Goal: Task Accomplishment & Management: Manage account settings

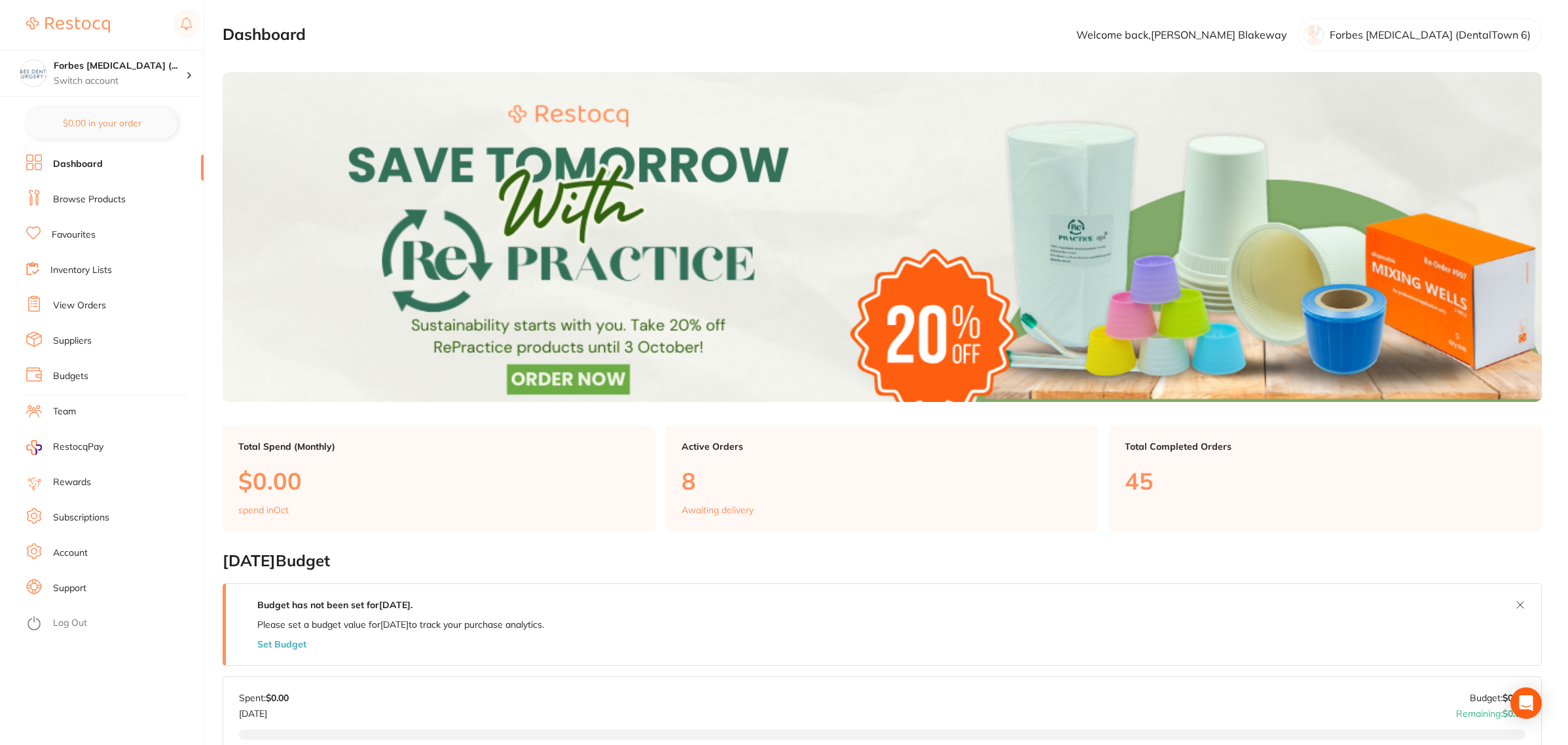
click at [75, 383] on li "Budgets" at bounding box center [115, 376] width 177 height 19
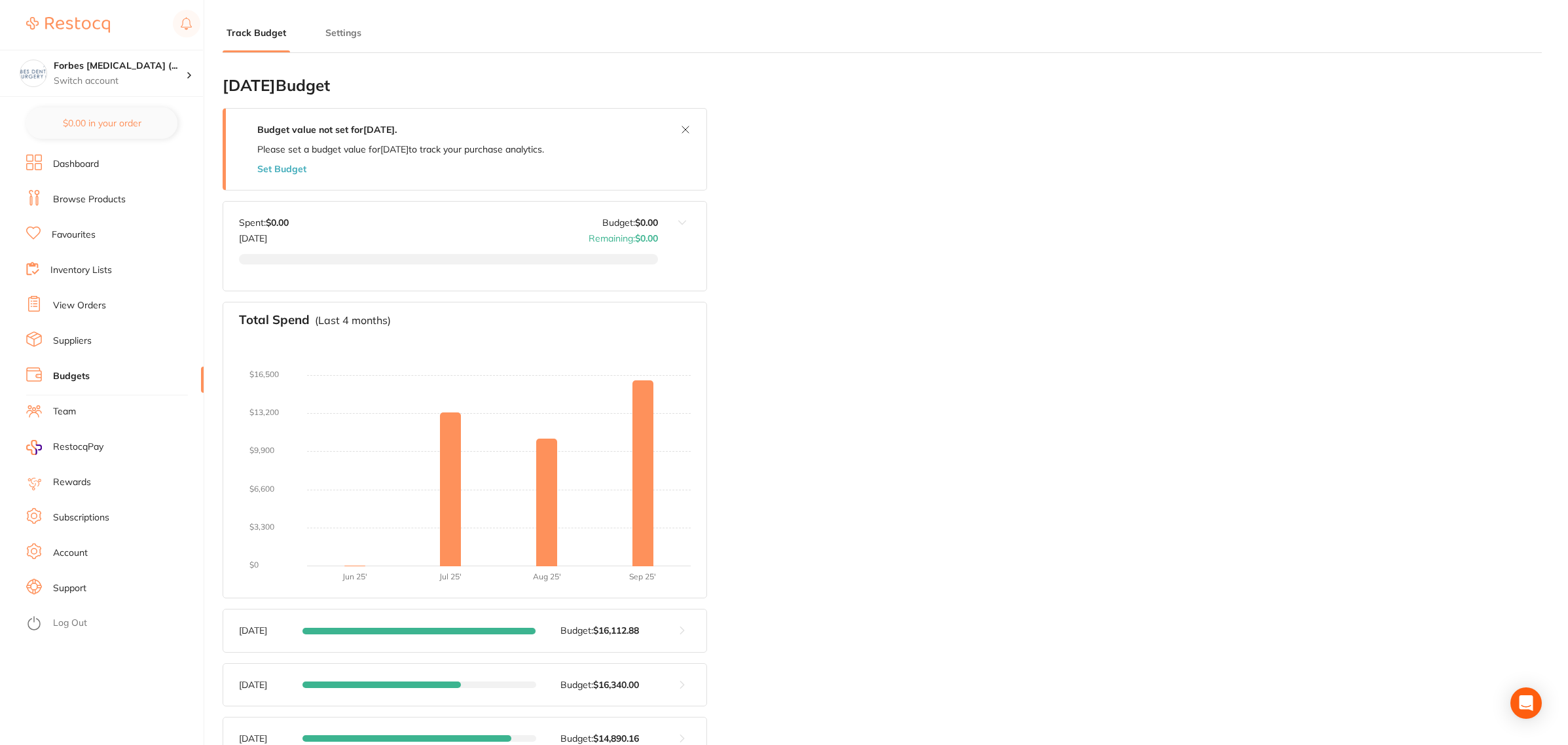
click at [303, 177] on div "Budget value not set for [DATE] . Please set a budget value for [DATE] to track…" at bounding box center [400, 149] width 350 height 81
click at [299, 170] on button "Set Budget" at bounding box center [282, 169] width 49 height 10
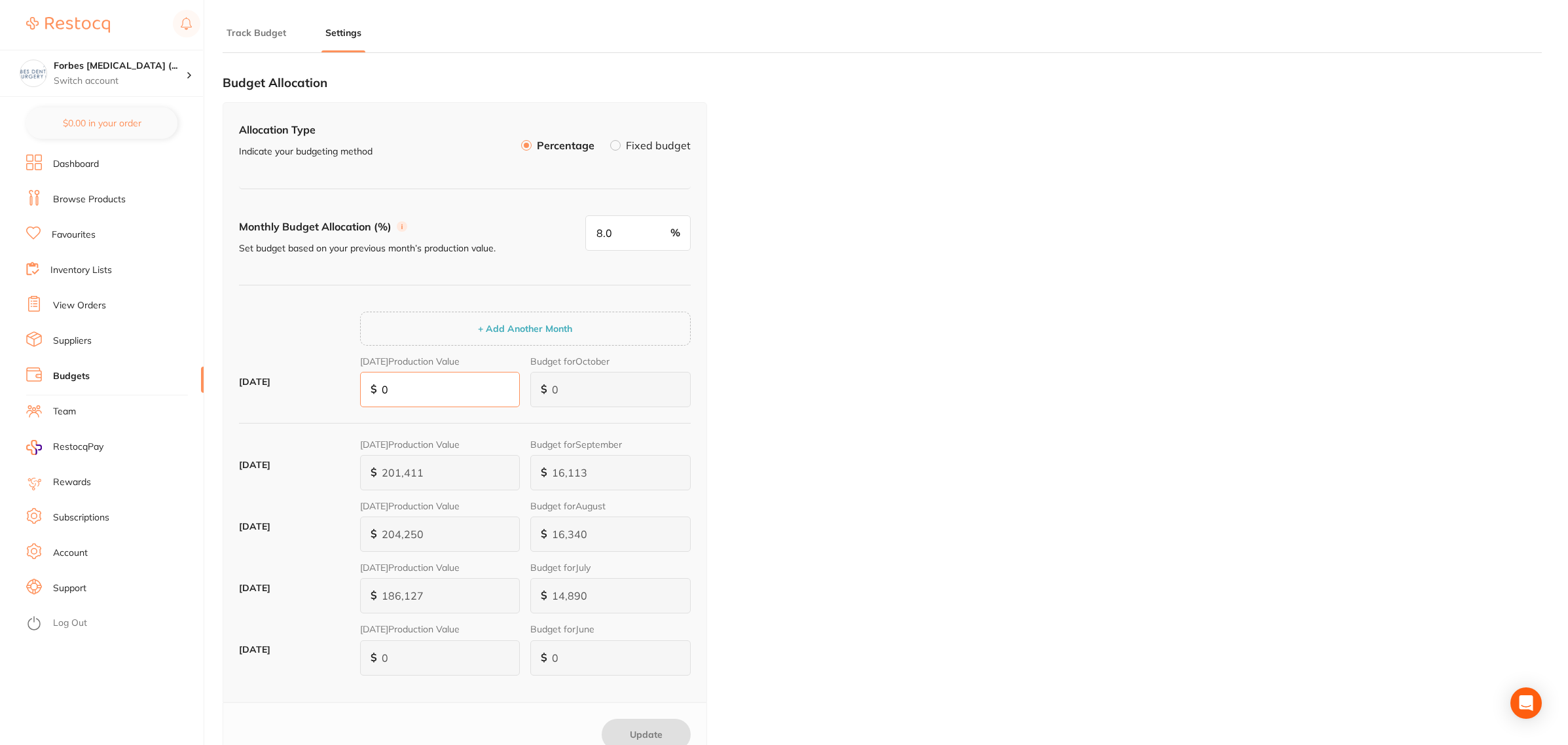
drag, startPoint x: 349, startPoint y: 383, endPoint x: 329, endPoint y: 389, distance: 20.9
click at [334, 383] on div "[DATE] [DATE] Production Value $ 0 Budget for October $ 0" at bounding box center [464, 386] width 452 height 62
type input "2"
type input "21"
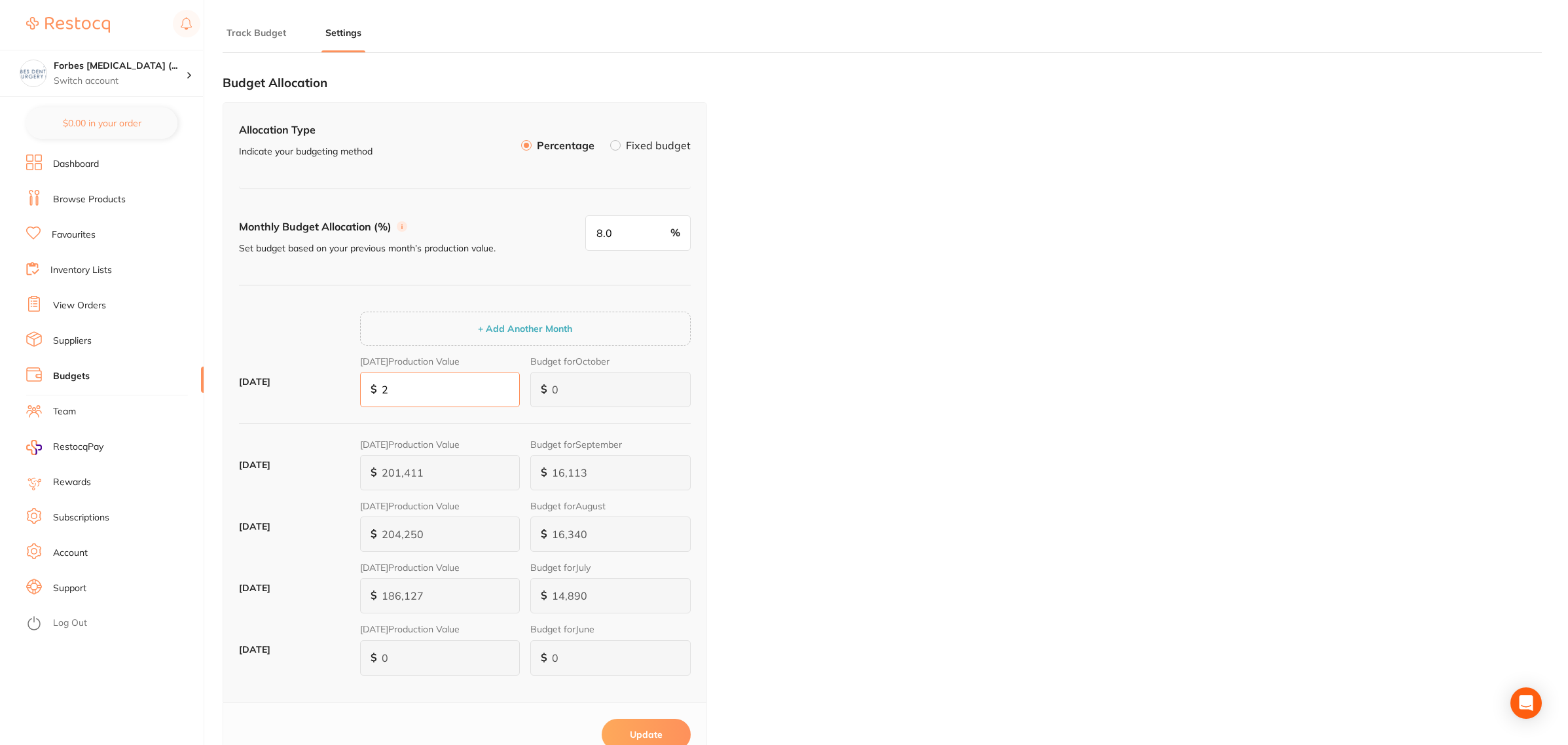
type input "2"
type input "17"
type input "214"
type input "17"
type input "172"
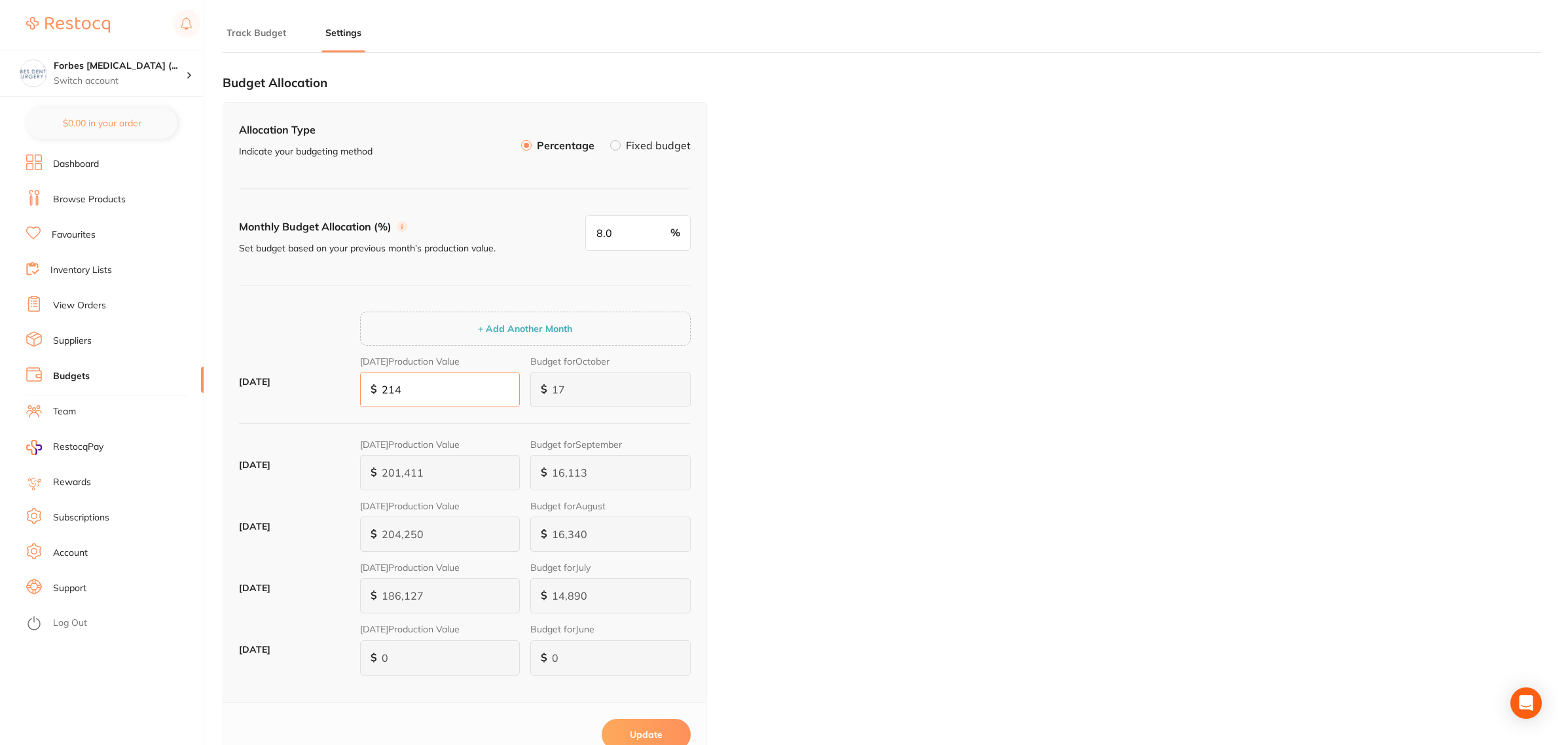
type input "2,146"
type input "172"
type input "1,717"
type input "21,468"
type input "1,717"
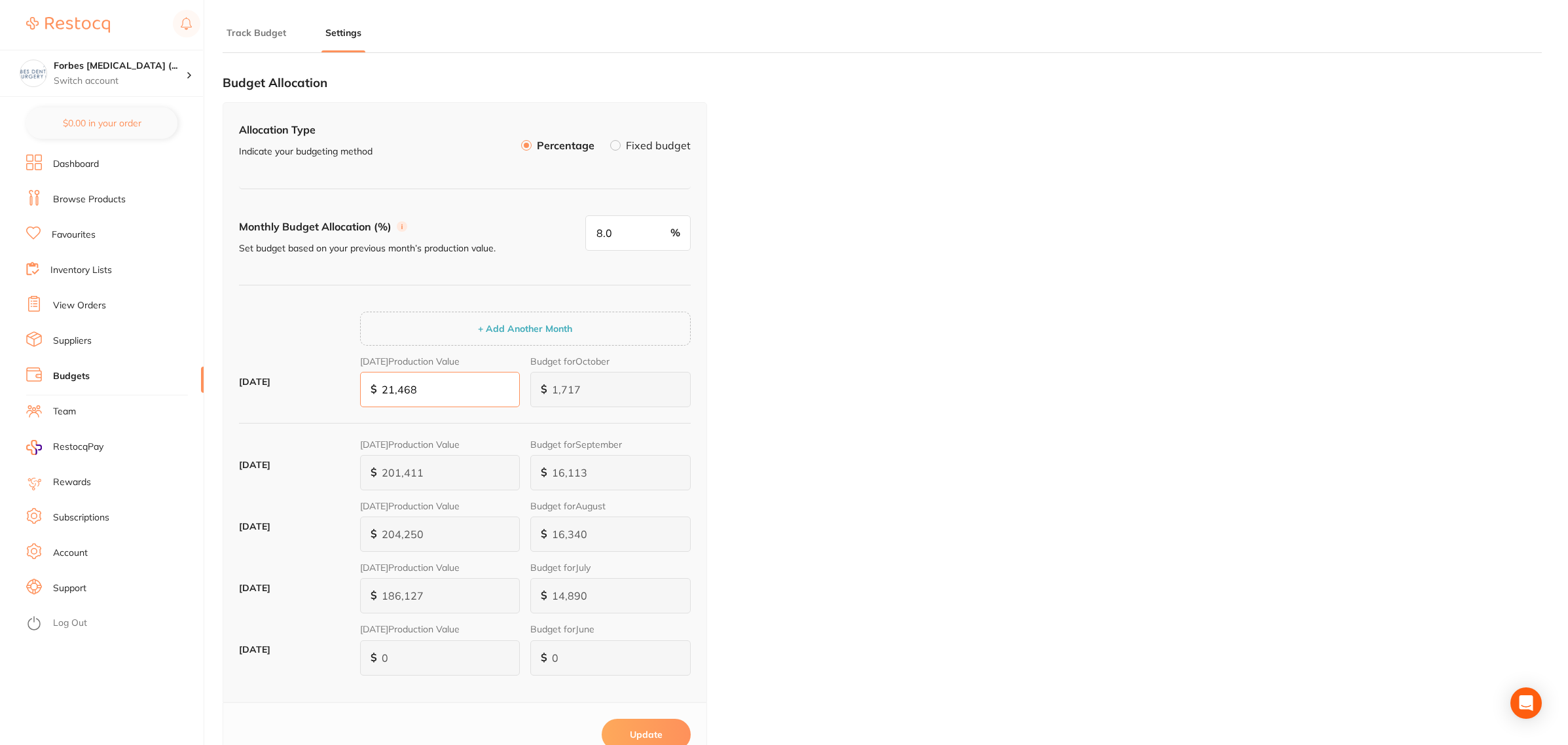
type input "17,175"
type input "214,683"
type input "17,175"
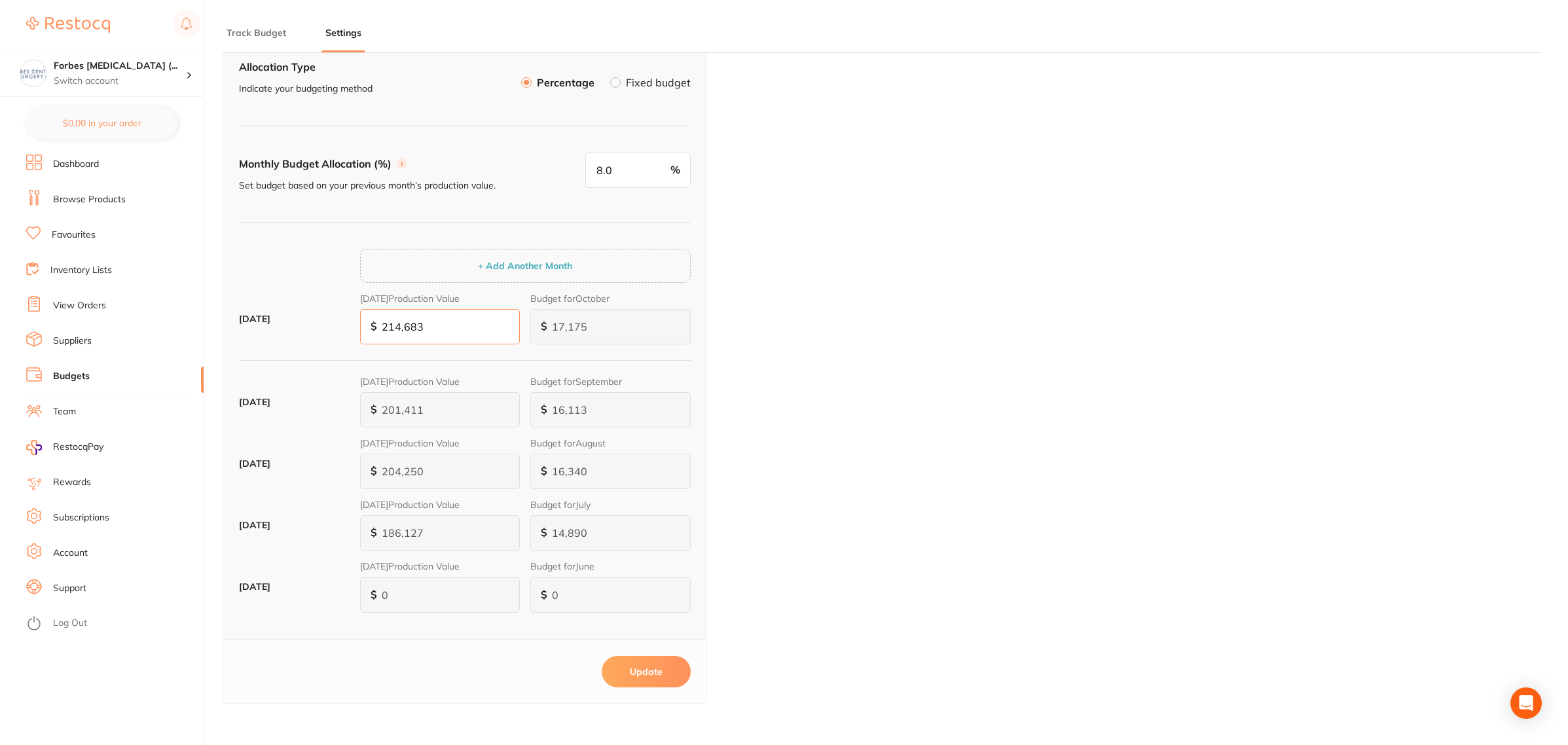
scroll to position [82, 0]
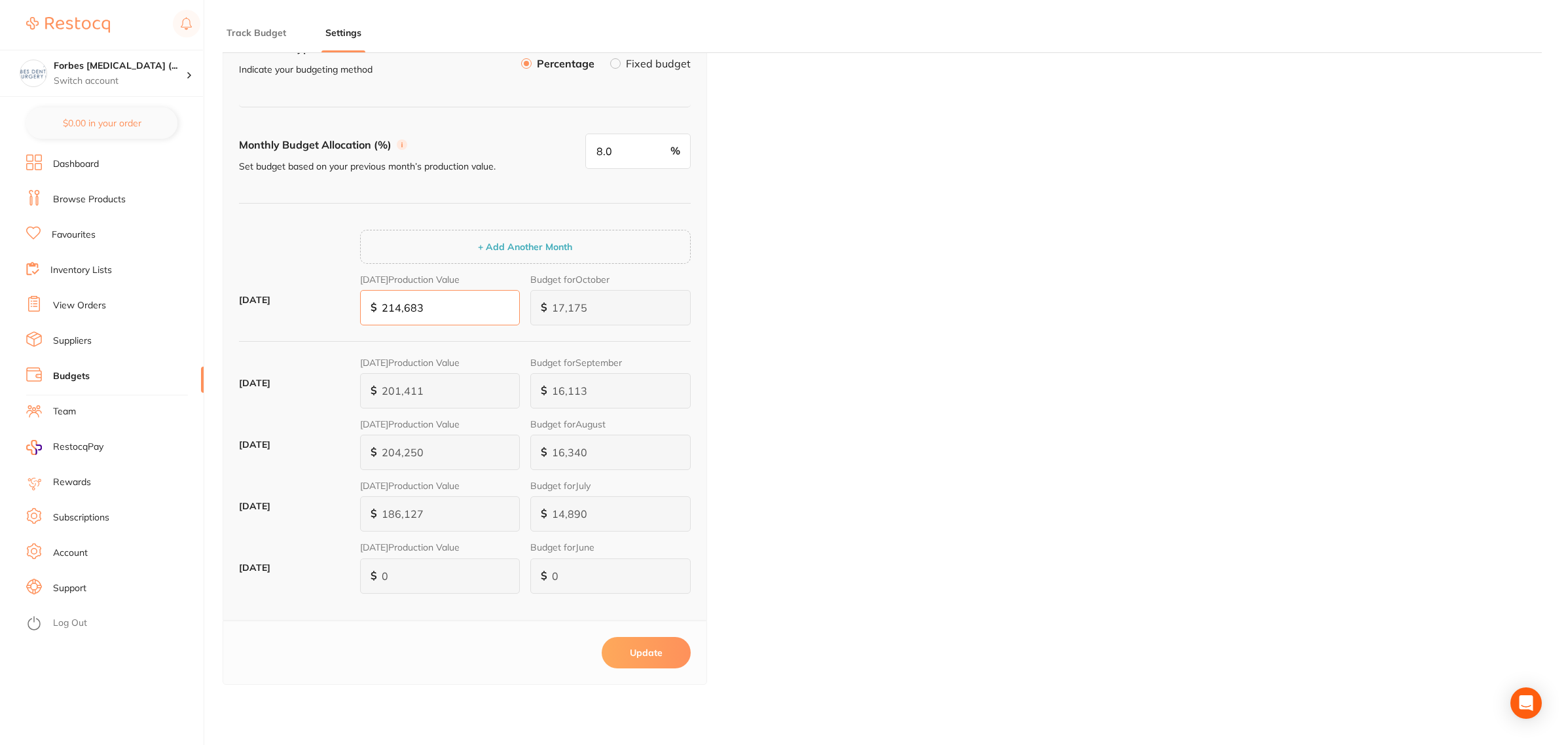
type input "214,683"
click at [594, 155] on input "8.0" at bounding box center [637, 151] width 105 height 35
type input "12,881"
type input "6"
type input "12,881"
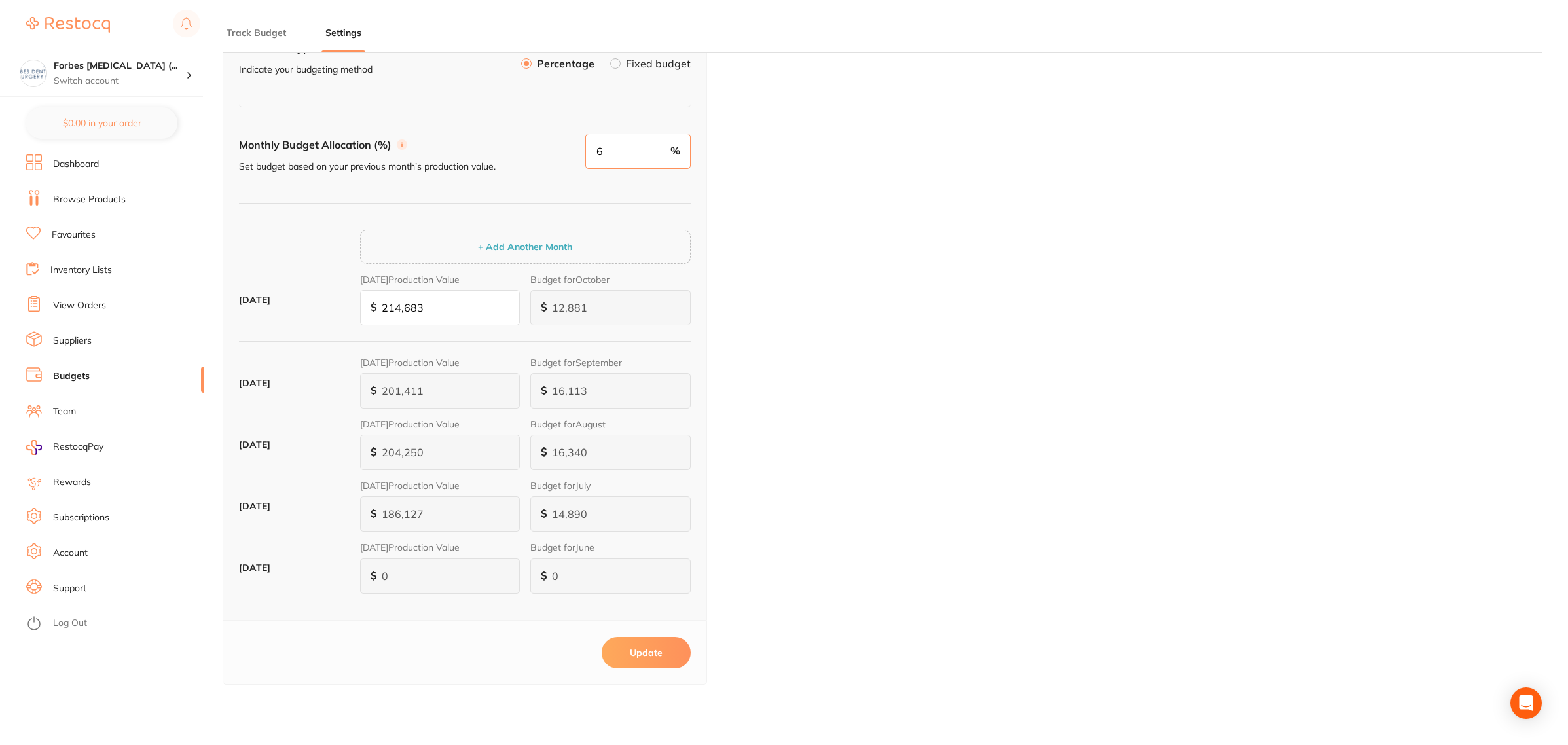
drag, startPoint x: 604, startPoint y: 155, endPoint x: 584, endPoint y: 155, distance: 20.0
click at [588, 154] on input "6" at bounding box center [637, 151] width 105 height 35
type input "17,175"
type input "8"
type input "17,175"
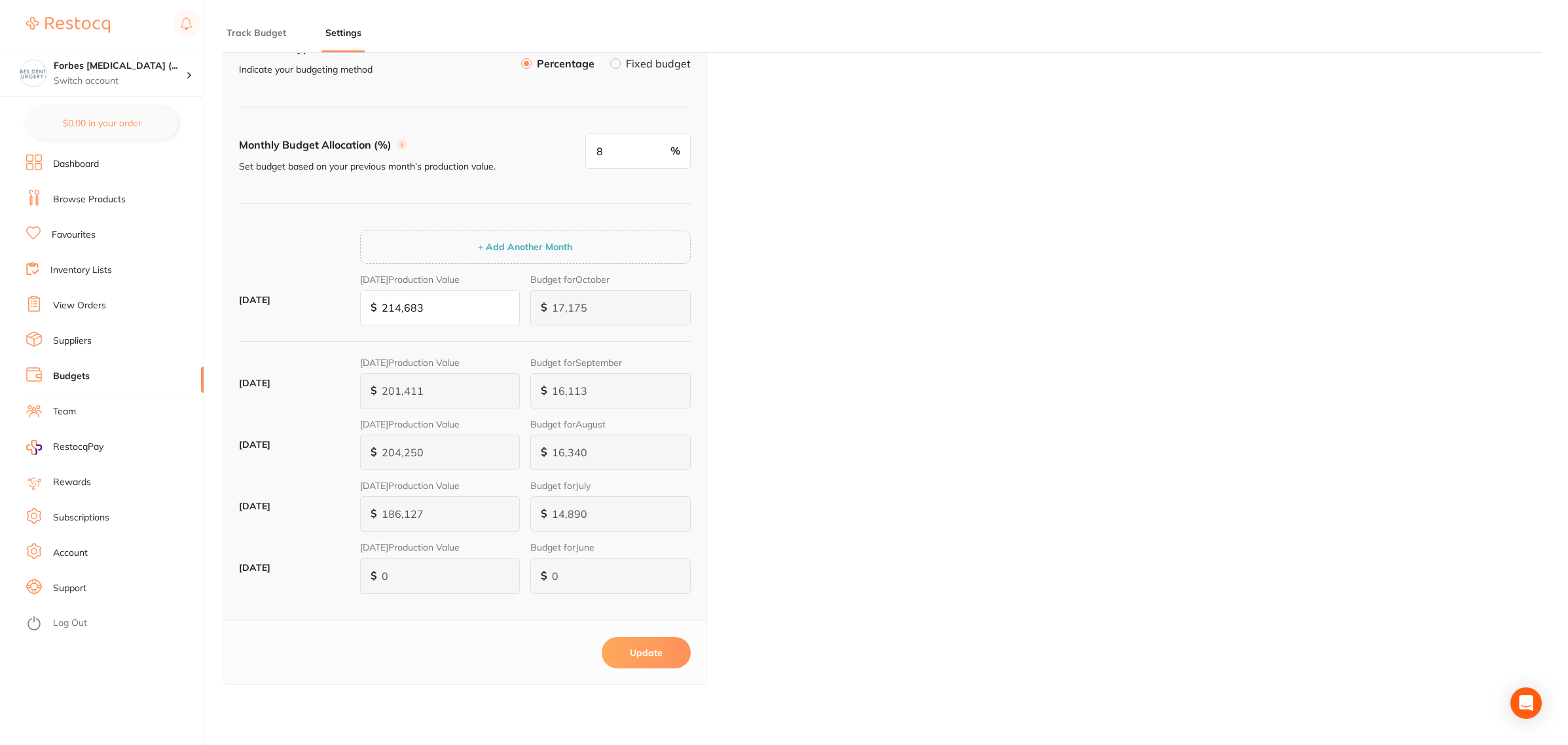
click at [744, 297] on div "Budget Allocation Allocation Type Indicate your budgeting method Percentage Fix…" at bounding box center [882, 370] width 1319 height 777
click at [658, 662] on button "Update" at bounding box center [647, 652] width 89 height 31
type input "8.0"
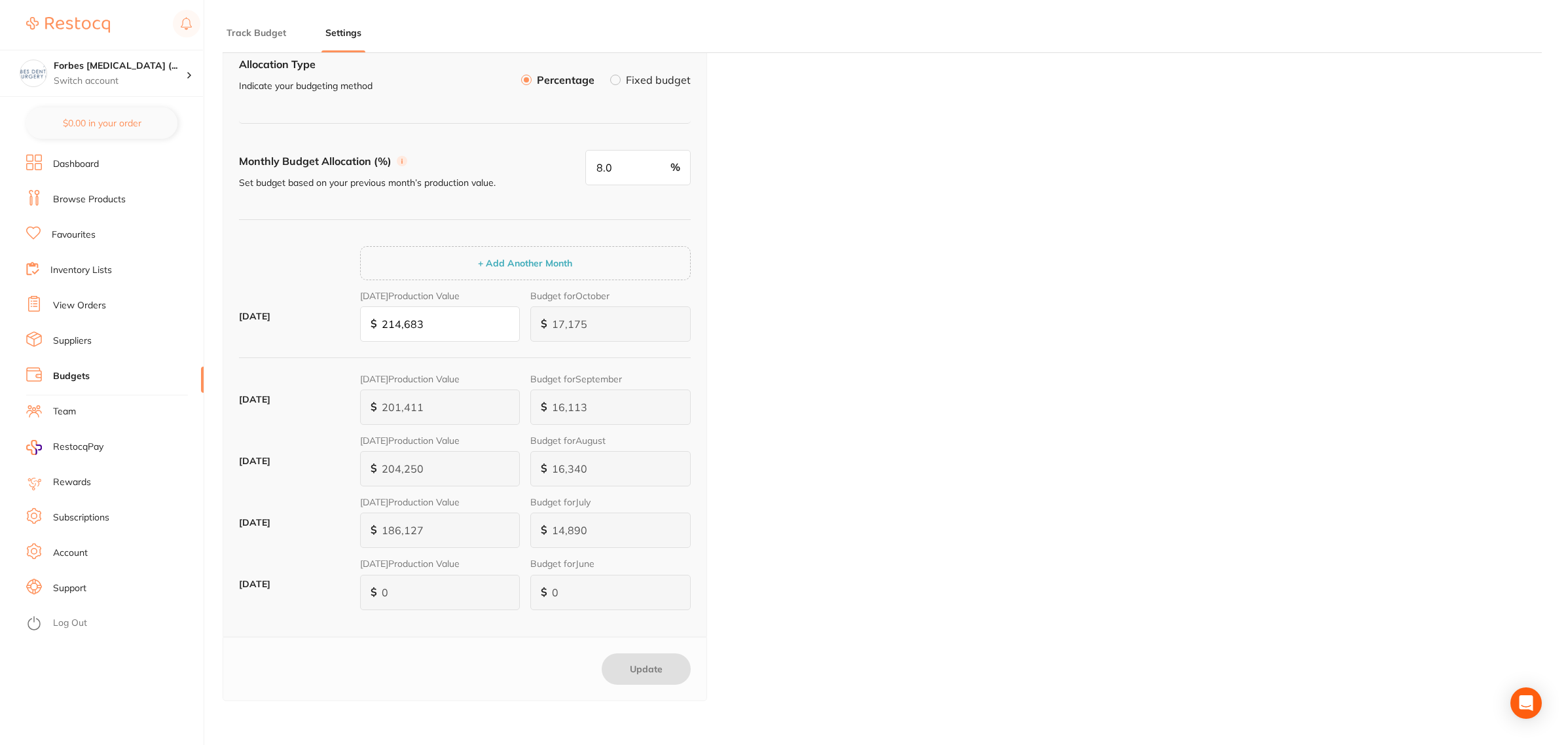
scroll to position [0, 0]
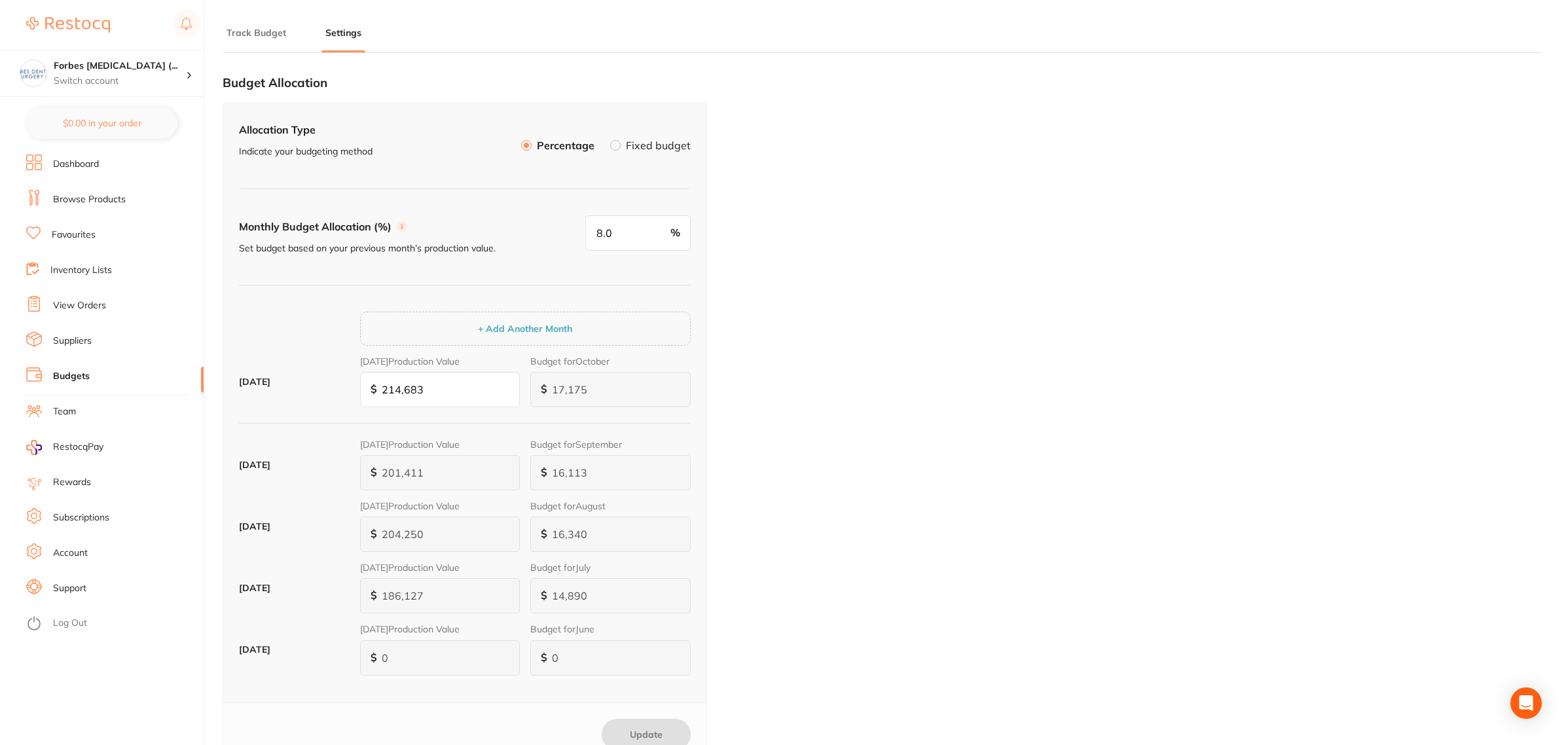
click at [256, 34] on button "Track Budget" at bounding box center [256, 33] width 67 height 13
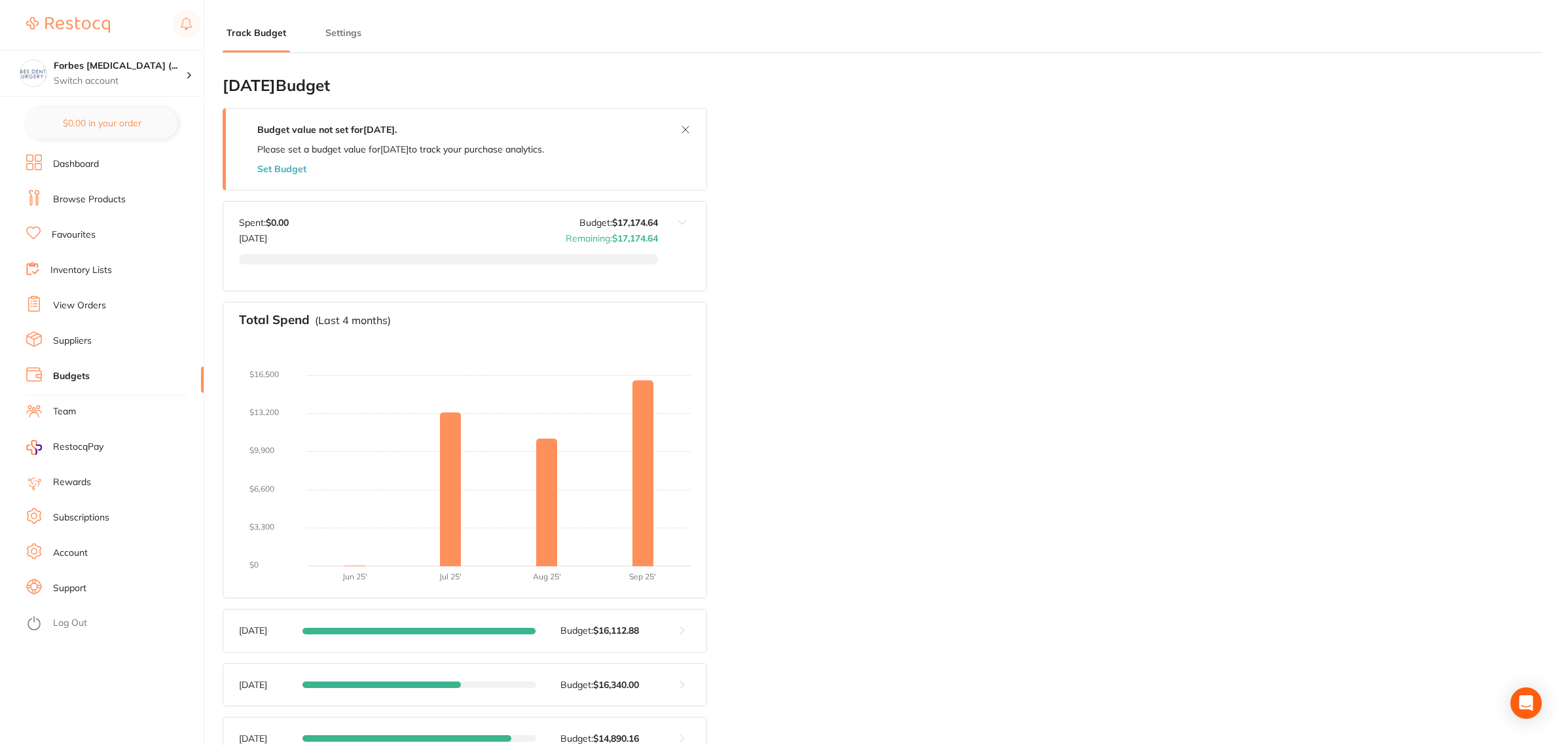
click at [56, 159] on link "Dashboard" at bounding box center [76, 164] width 46 height 13
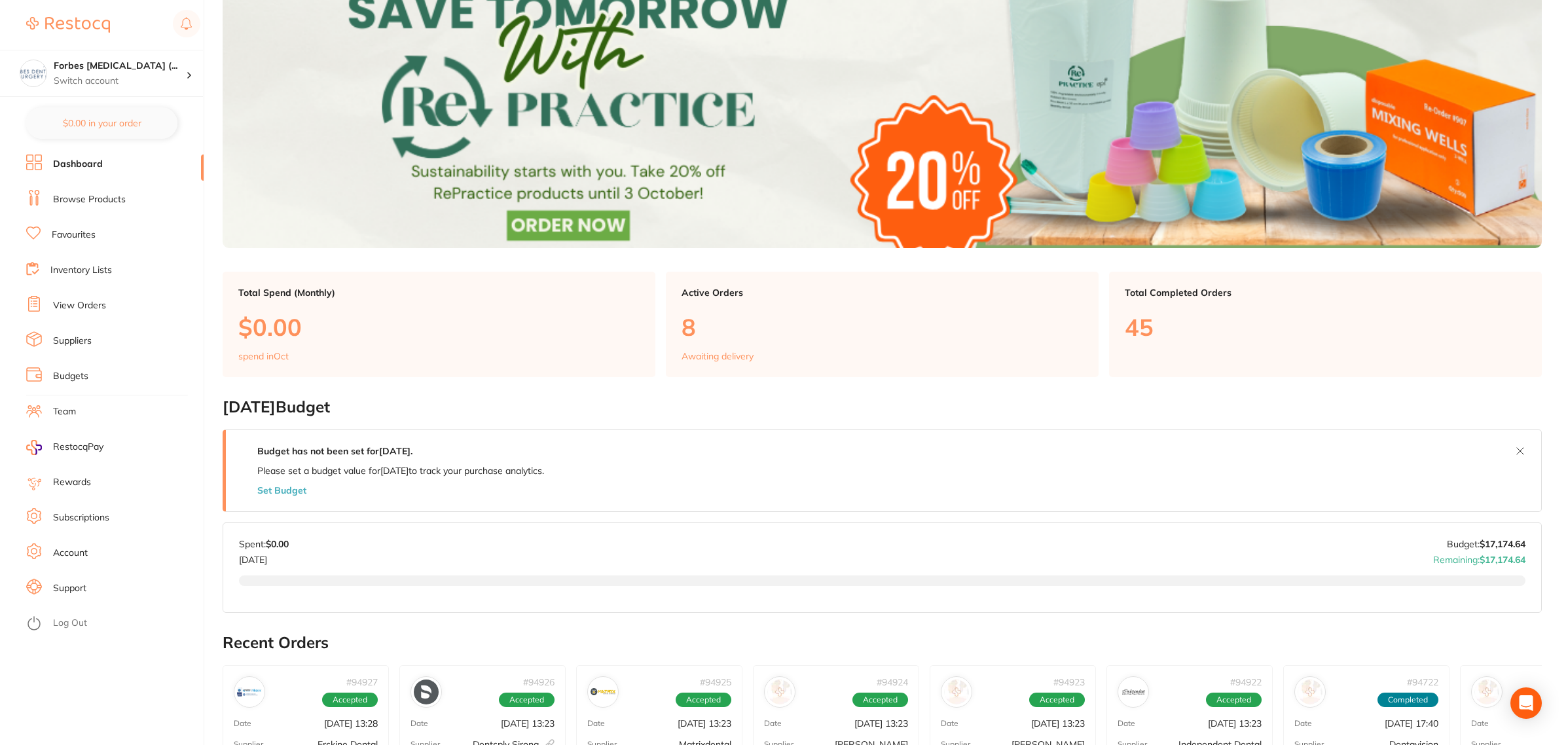
scroll to position [163, 0]
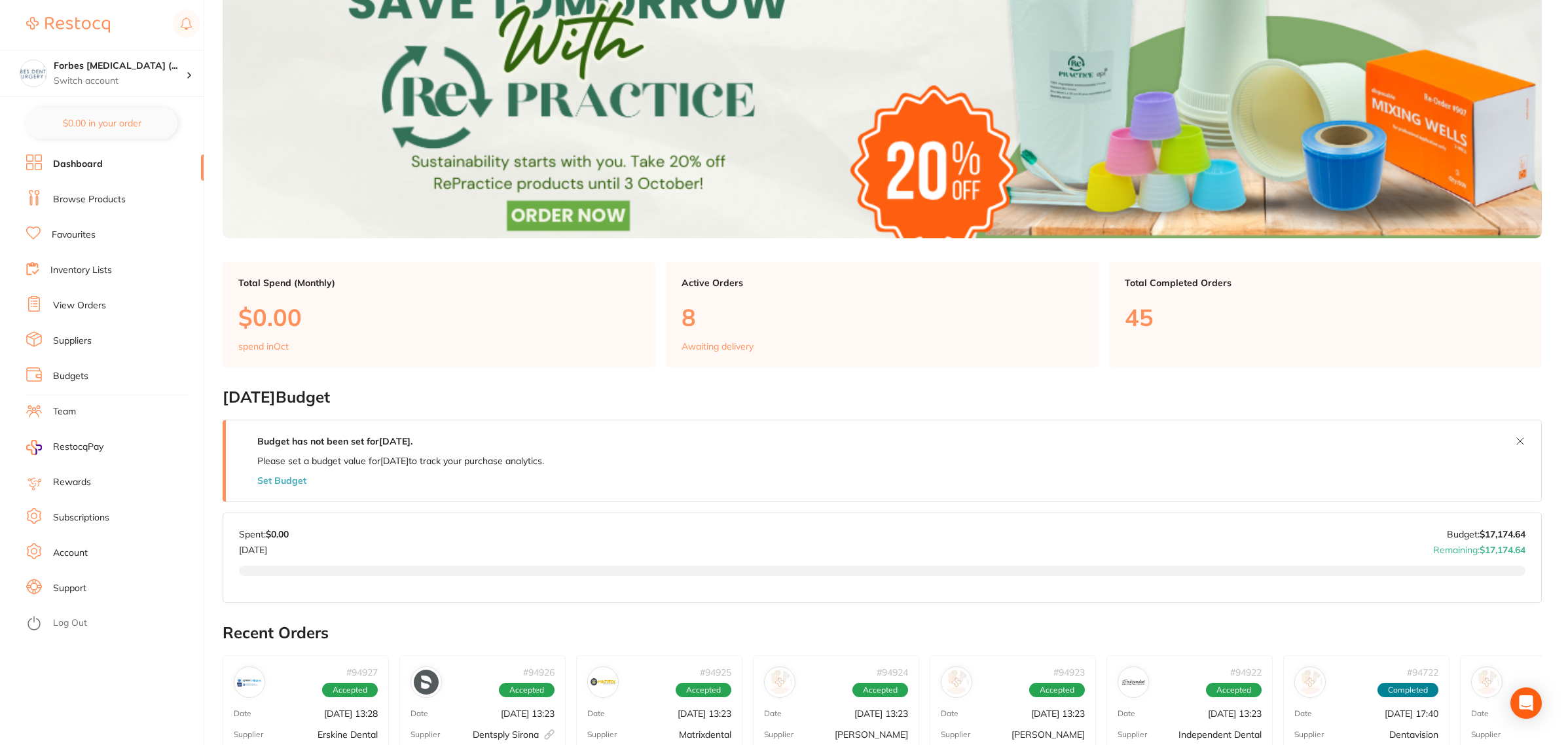
click at [1517, 437] on button at bounding box center [1520, 441] width 21 height 21
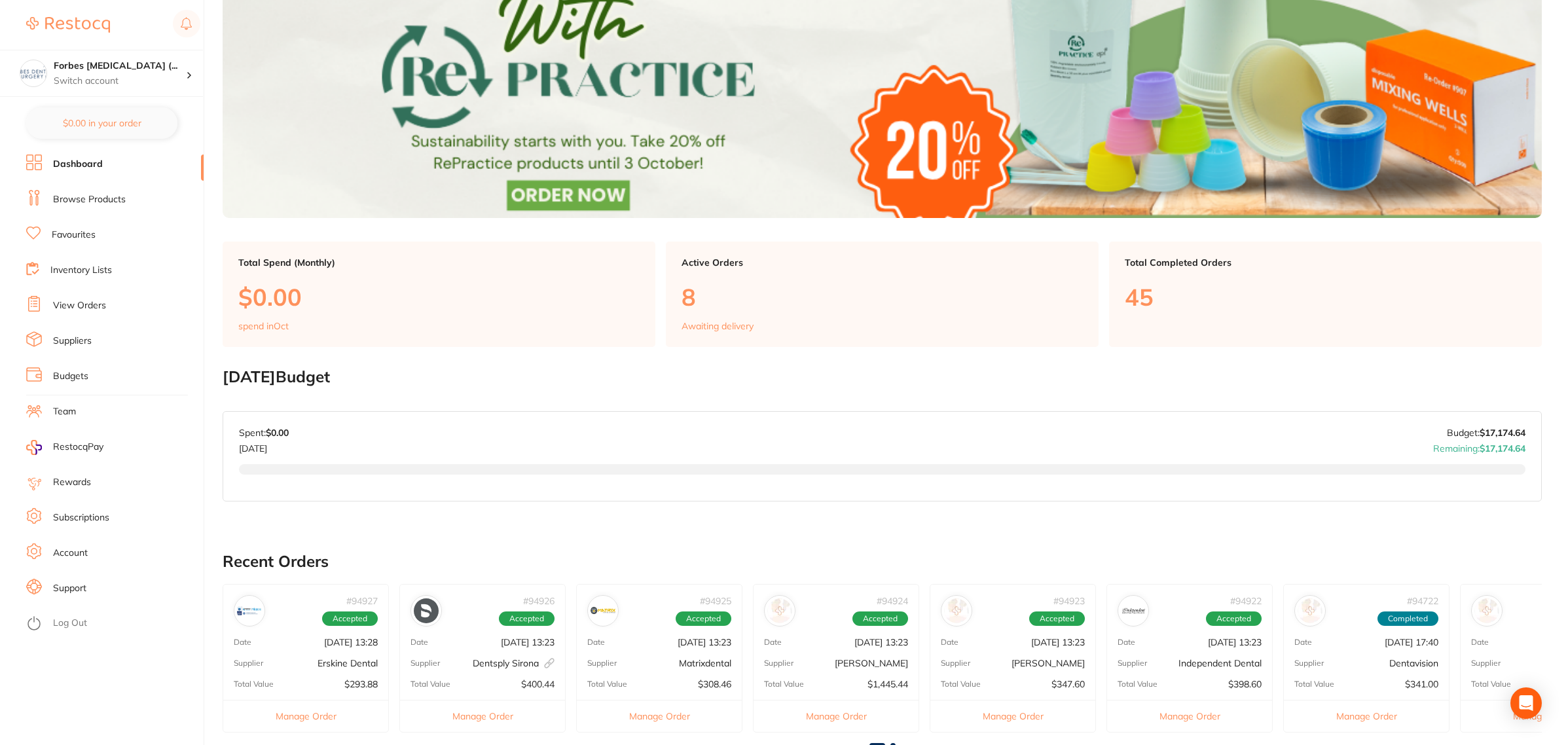
scroll to position [0, 0]
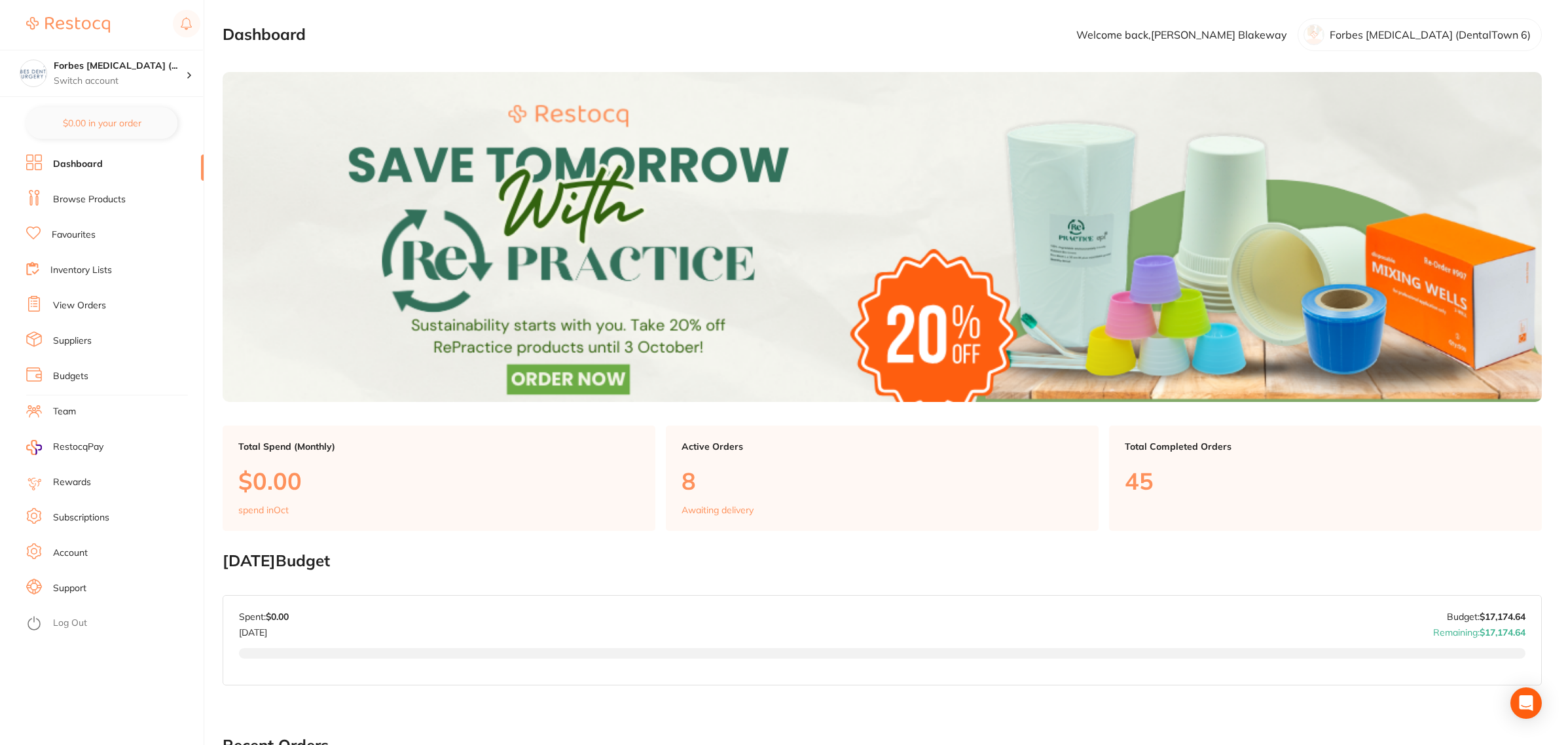
click at [82, 313] on li "View Orders" at bounding box center [115, 305] width 177 height 19
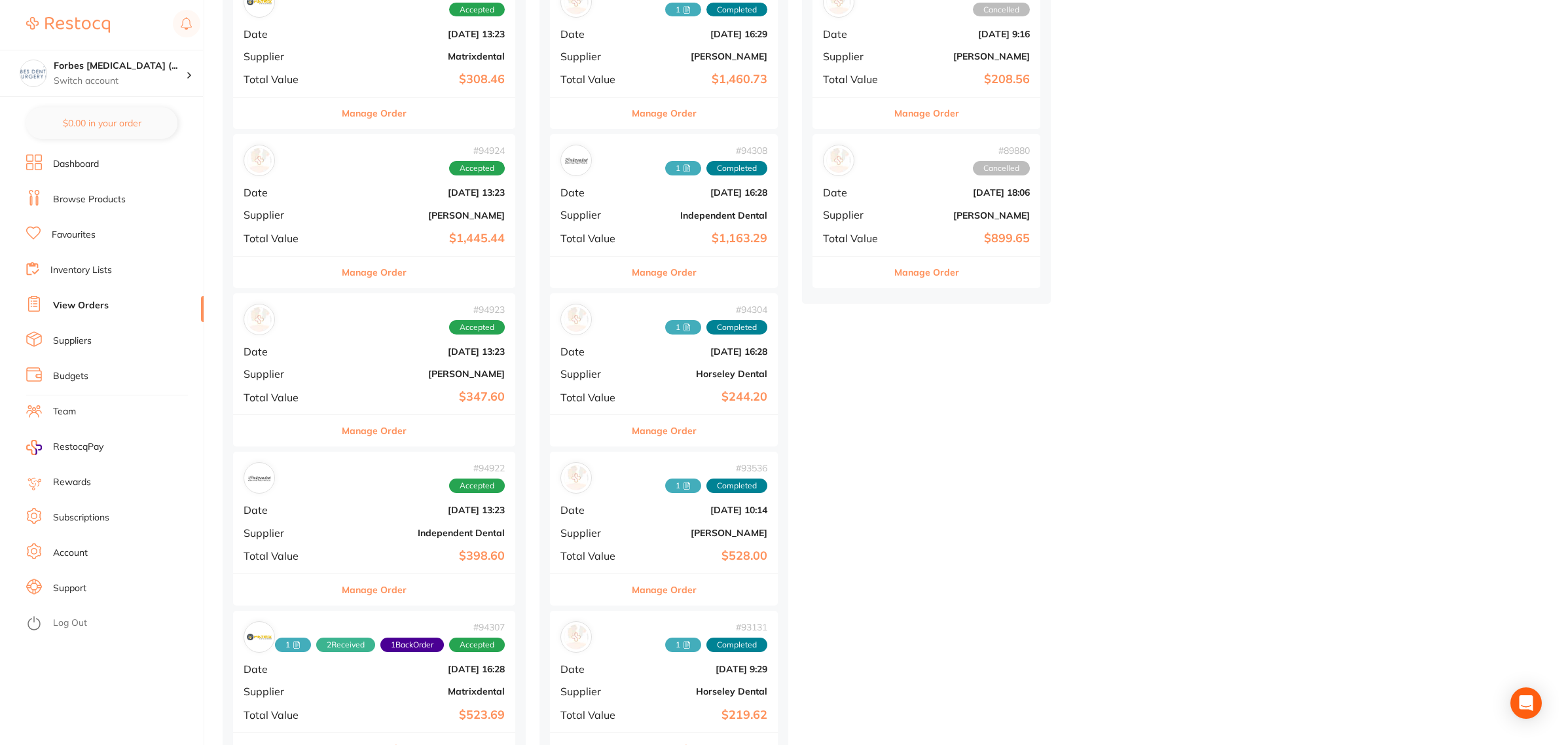
scroll to position [573, 0]
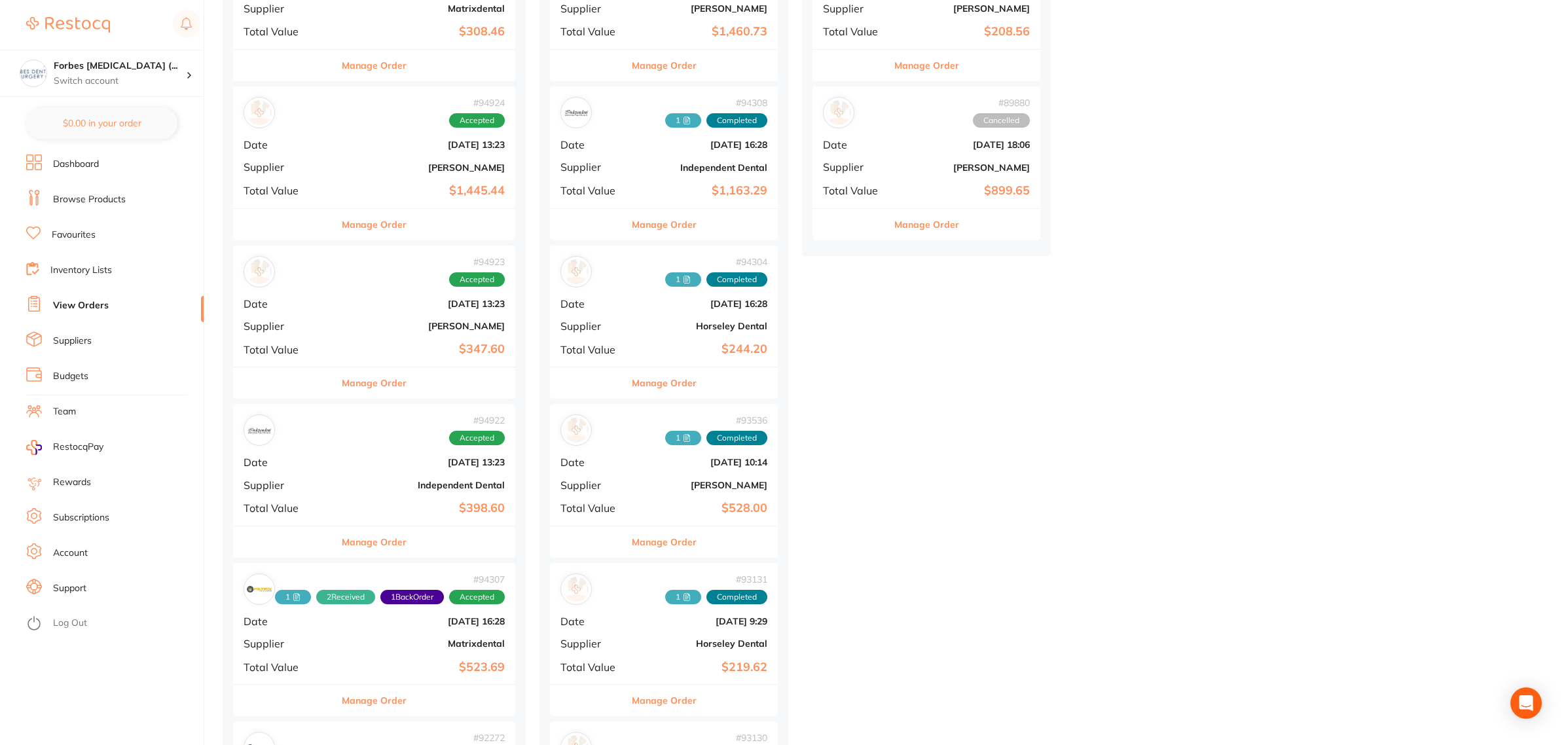
click at [347, 330] on b "[PERSON_NAME]" at bounding box center [422, 326] width 167 height 10
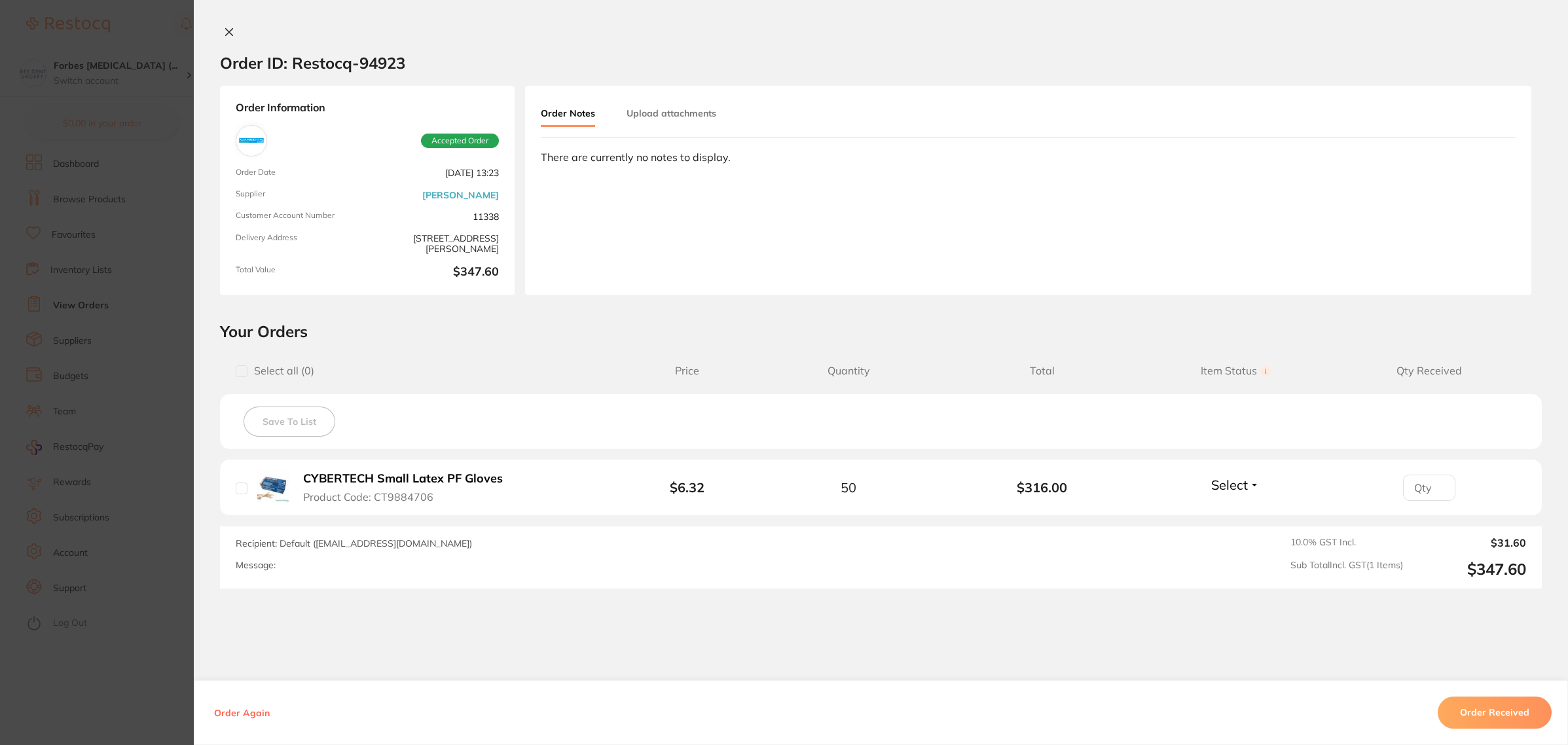
click at [156, 367] on section "Order ID: Restocq- 94923 Order Information Accepted Order Order Date [DATE] 13:…" at bounding box center [784, 372] width 1568 height 745
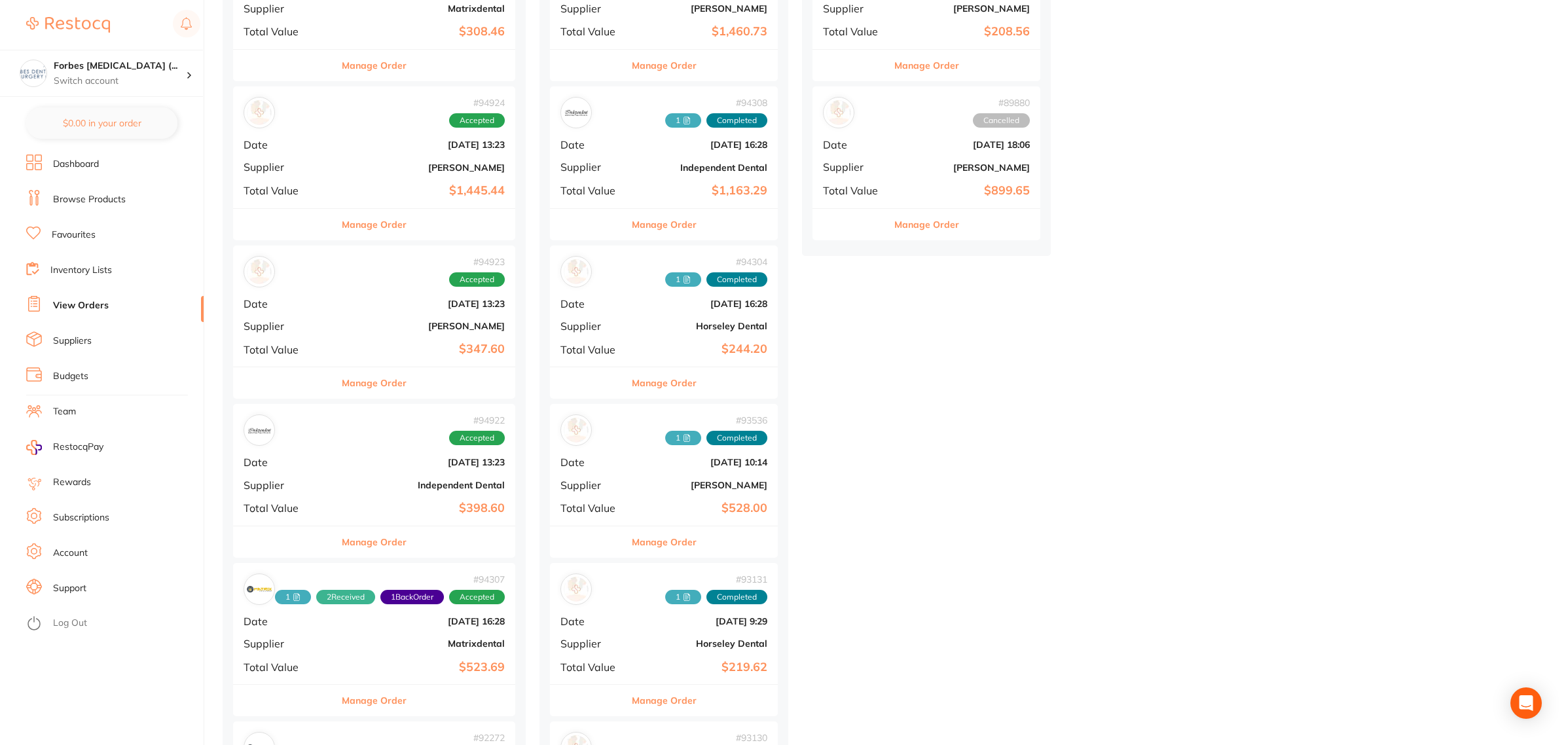
click at [379, 472] on div "# 94922 Accepted Date [DATE] 13:23 Supplier Independent Dental Total Value $398…" at bounding box center [373, 464] width 282 height 121
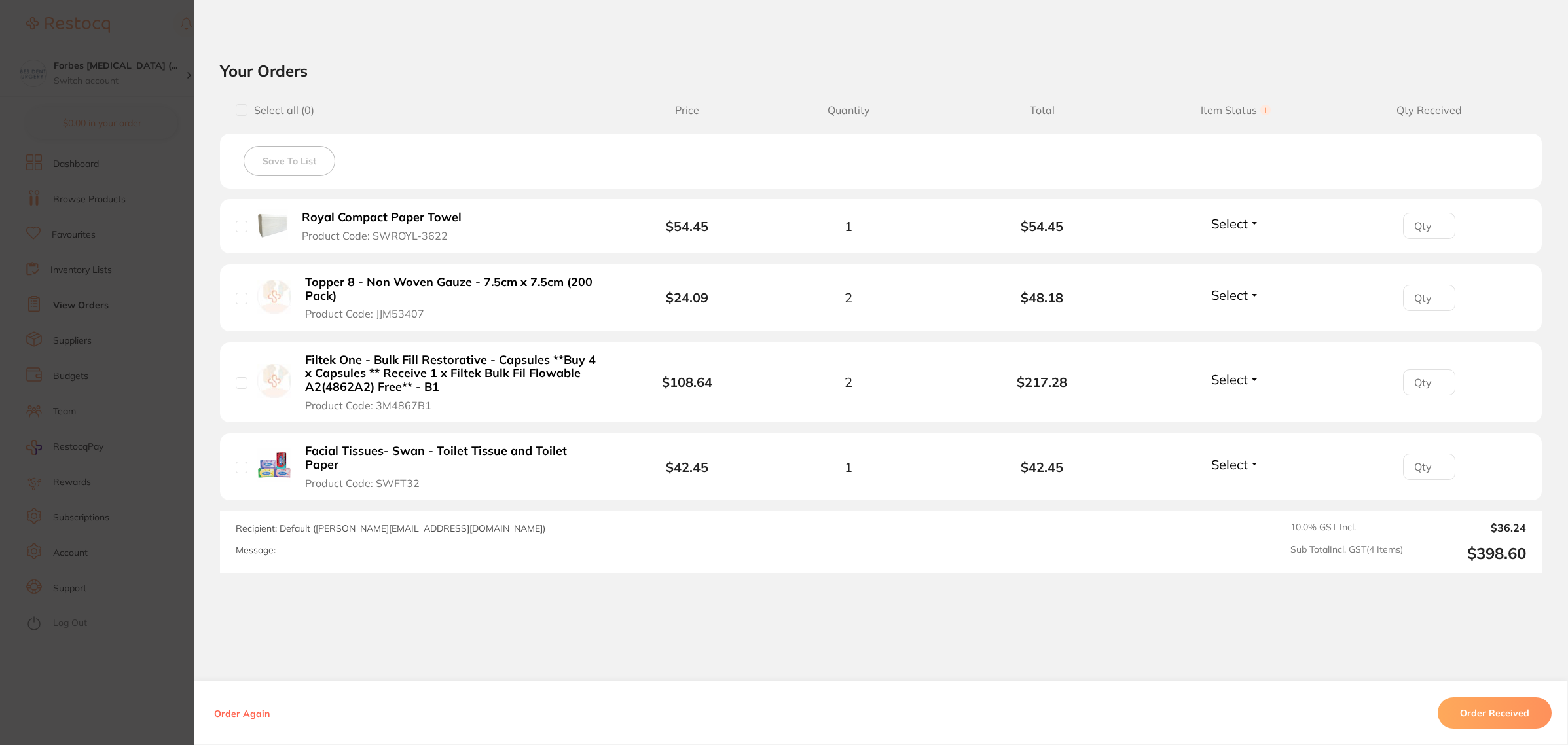
scroll to position [440, 0]
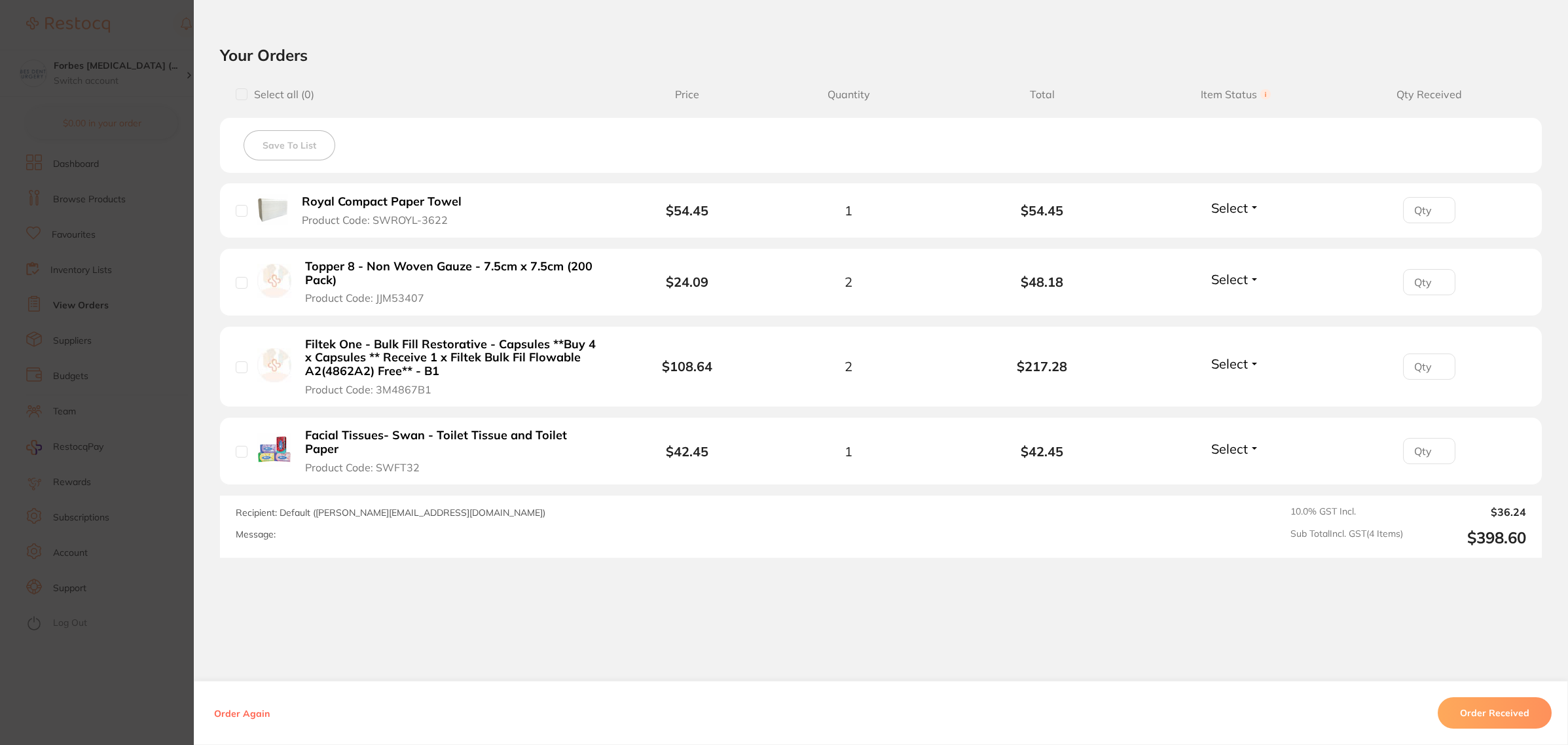
click at [175, 387] on section "Order ID: Restocq- 94922 Order Information Accepted Order Order Date [DATE] 13:…" at bounding box center [784, 372] width 1568 height 745
